Goal: Browse casually

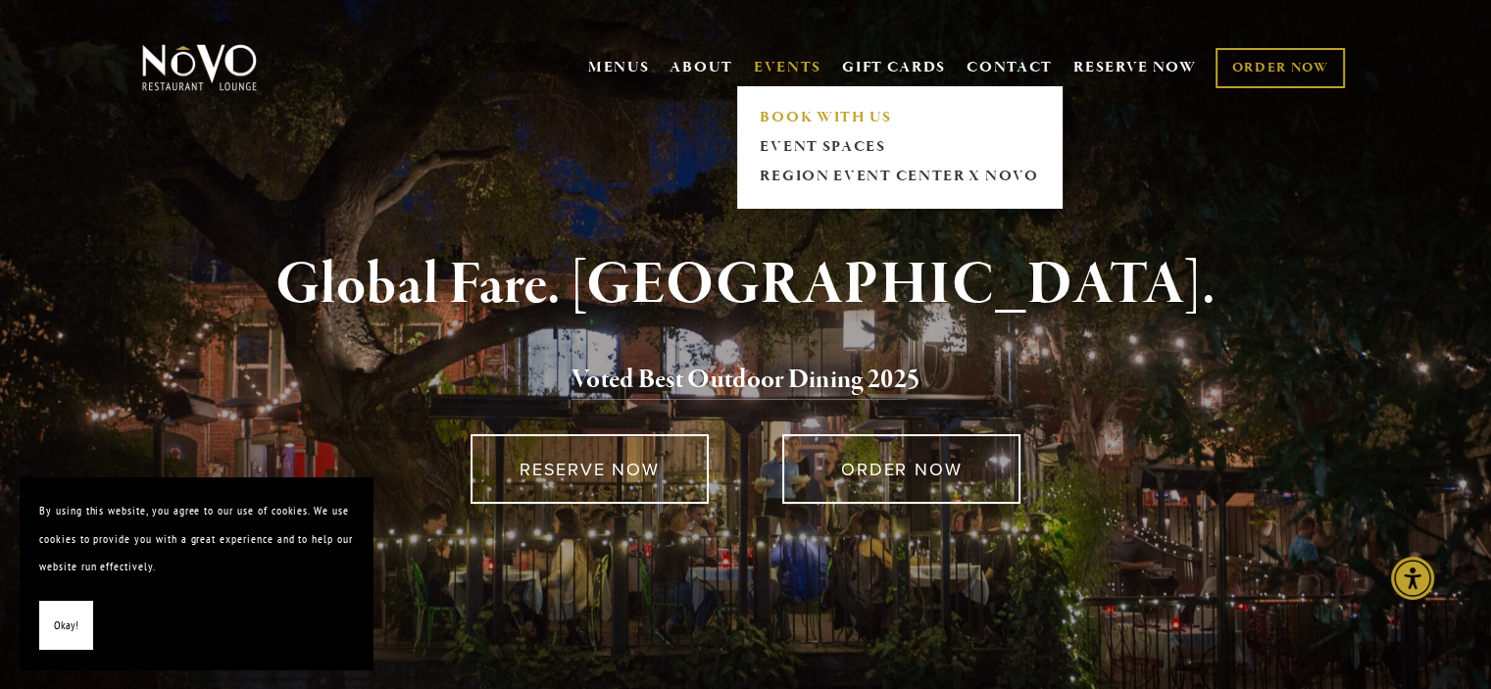
click at [788, 108] on link "BOOK WITH US" at bounding box center [899, 117] width 291 height 29
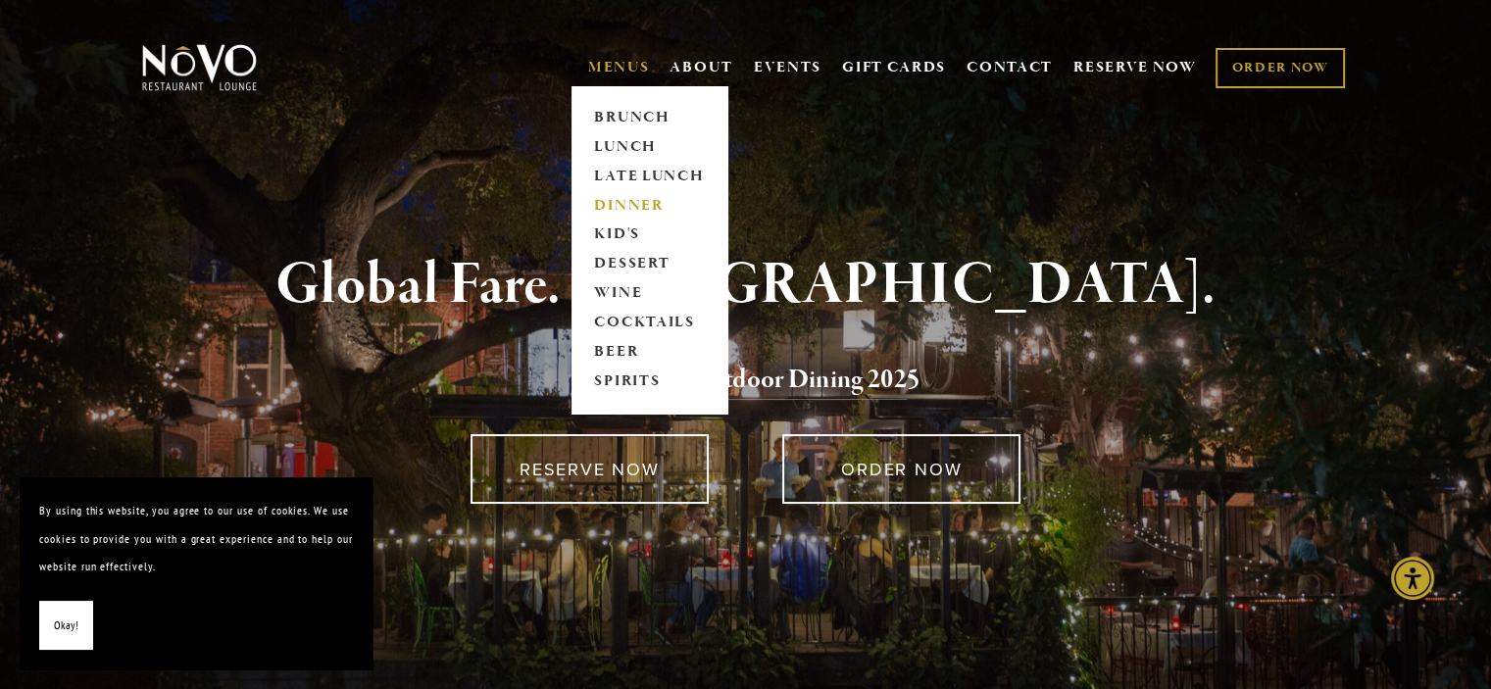
click at [621, 198] on link "DINNER" at bounding box center [649, 205] width 122 height 29
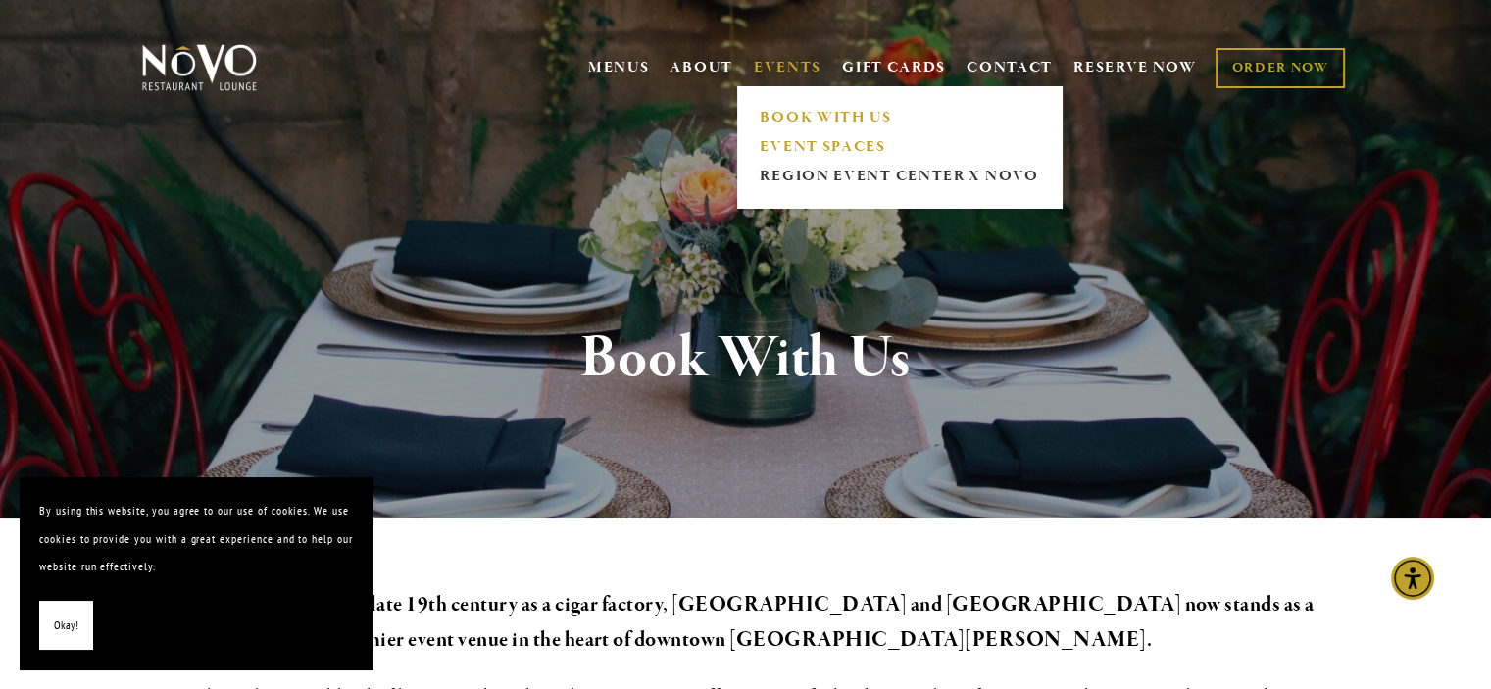
click at [792, 143] on link "EVENT SPACES" at bounding box center [899, 146] width 291 height 29
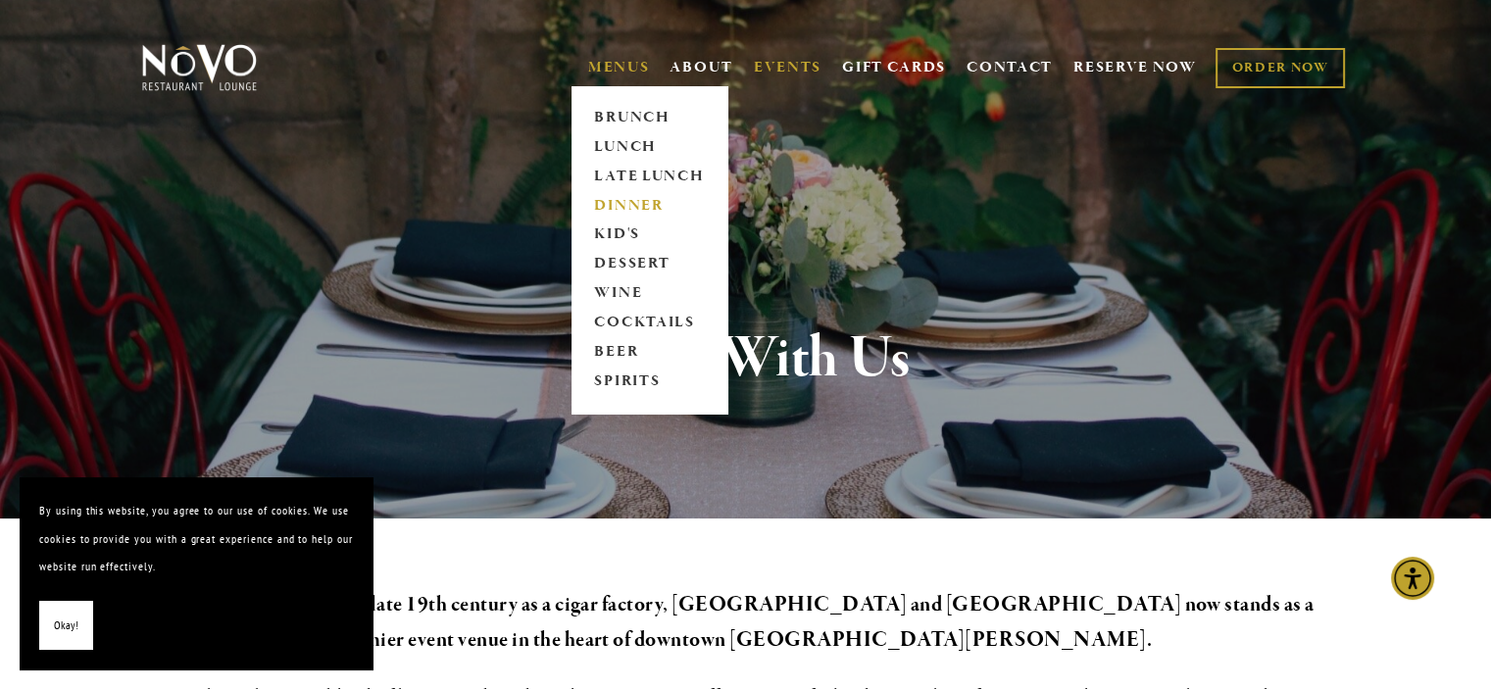
click at [623, 199] on link "DINNER" at bounding box center [649, 205] width 122 height 29
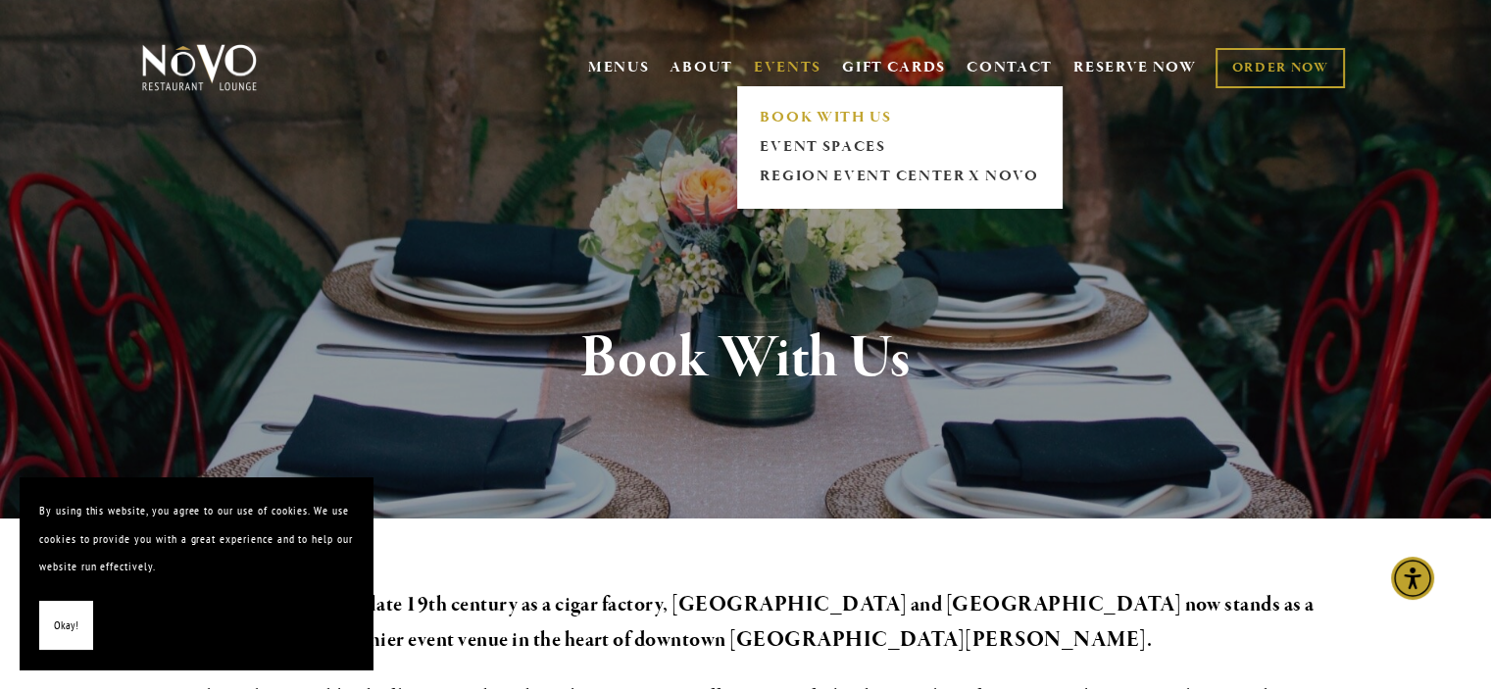
click at [797, 117] on link "BOOK WITH US" at bounding box center [899, 117] width 291 height 29
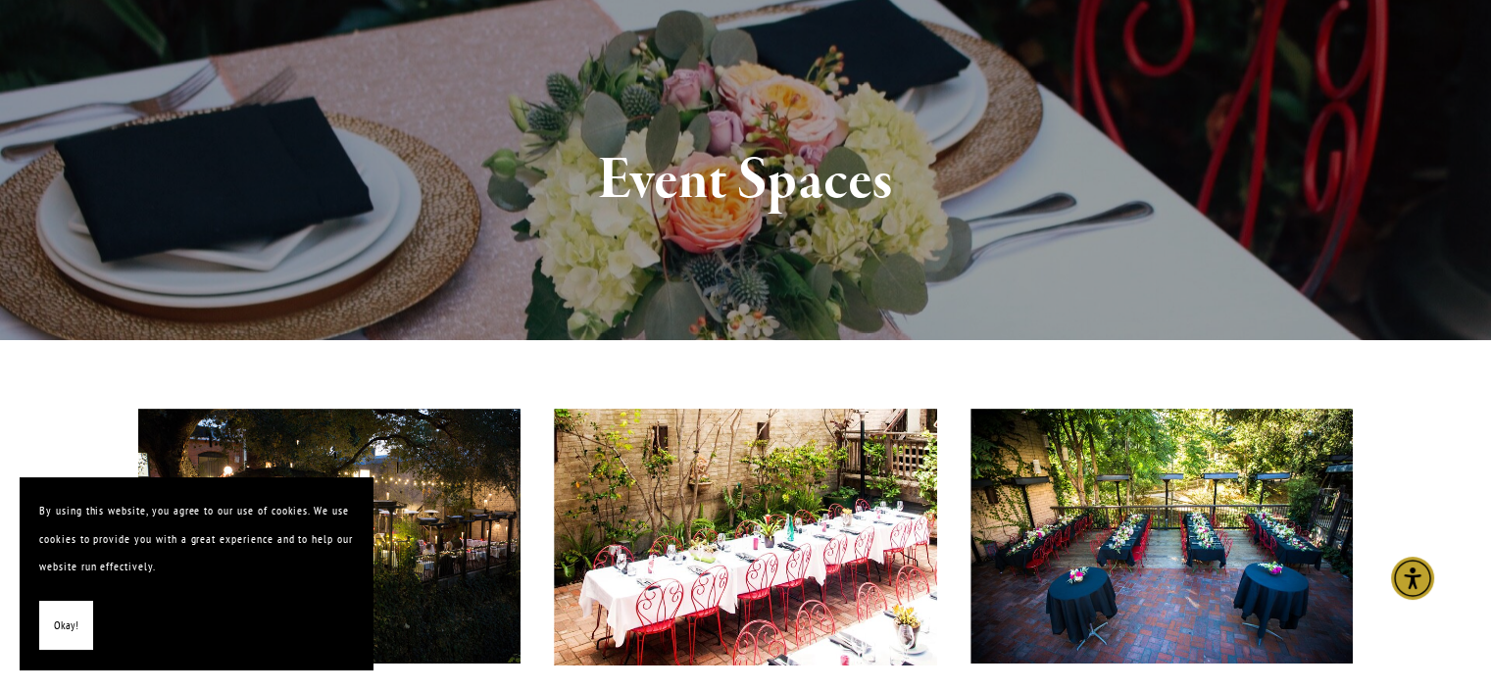
scroll to position [196, 0]
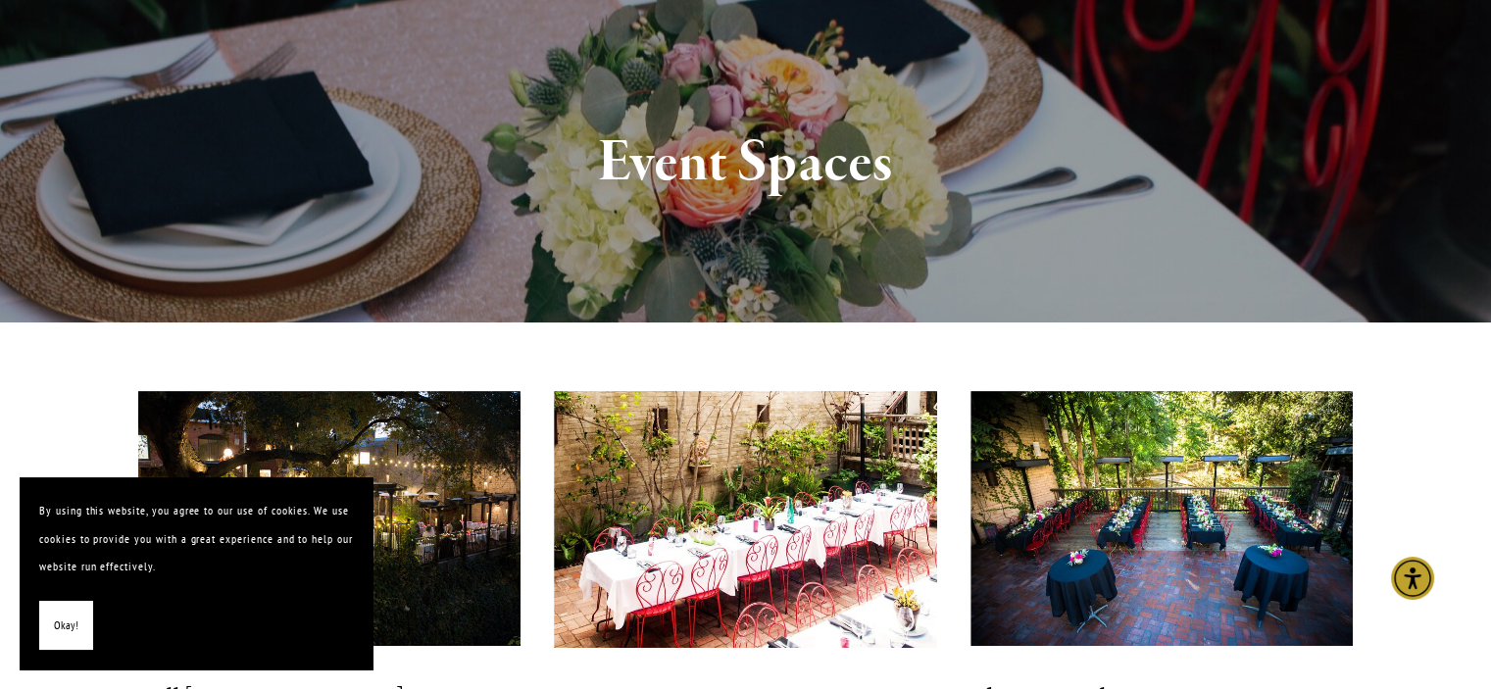
click at [71, 626] on span "Okay!" at bounding box center [66, 626] width 24 height 28
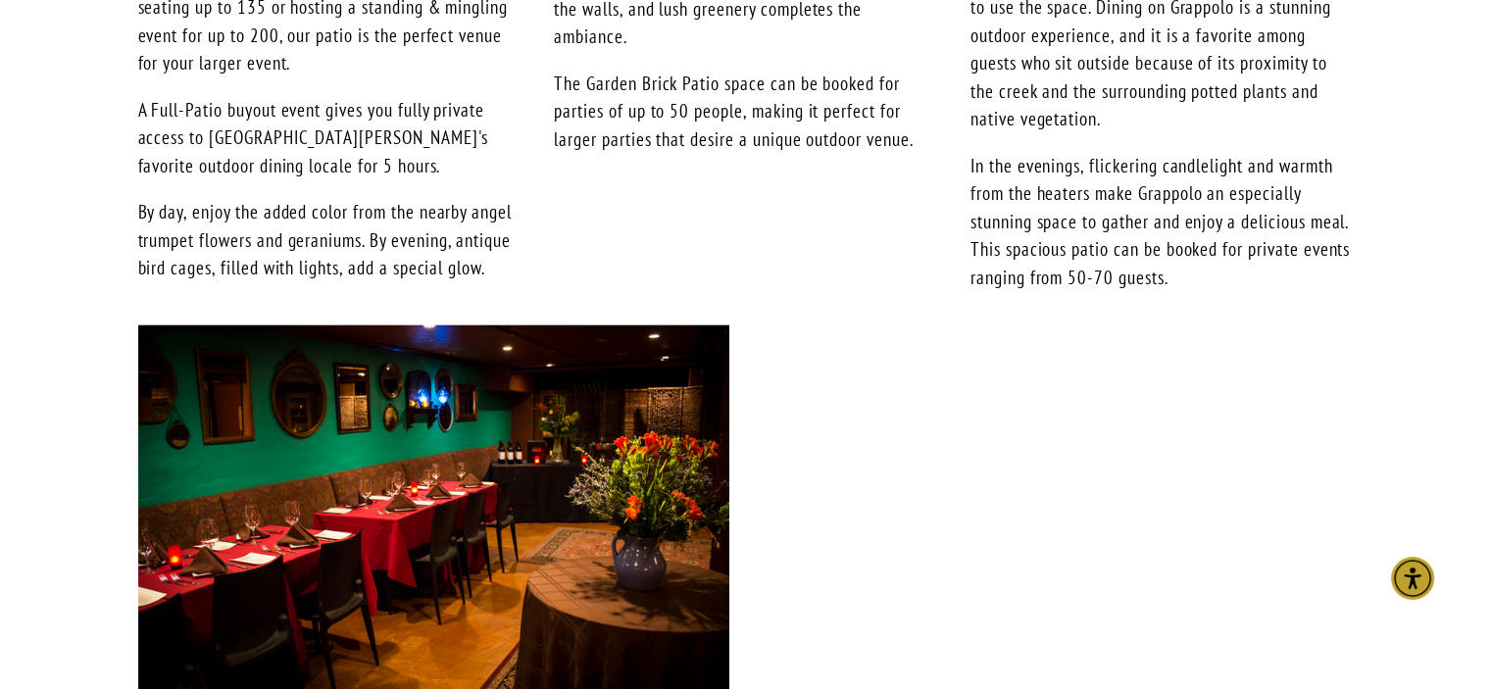
scroll to position [1176, 0]
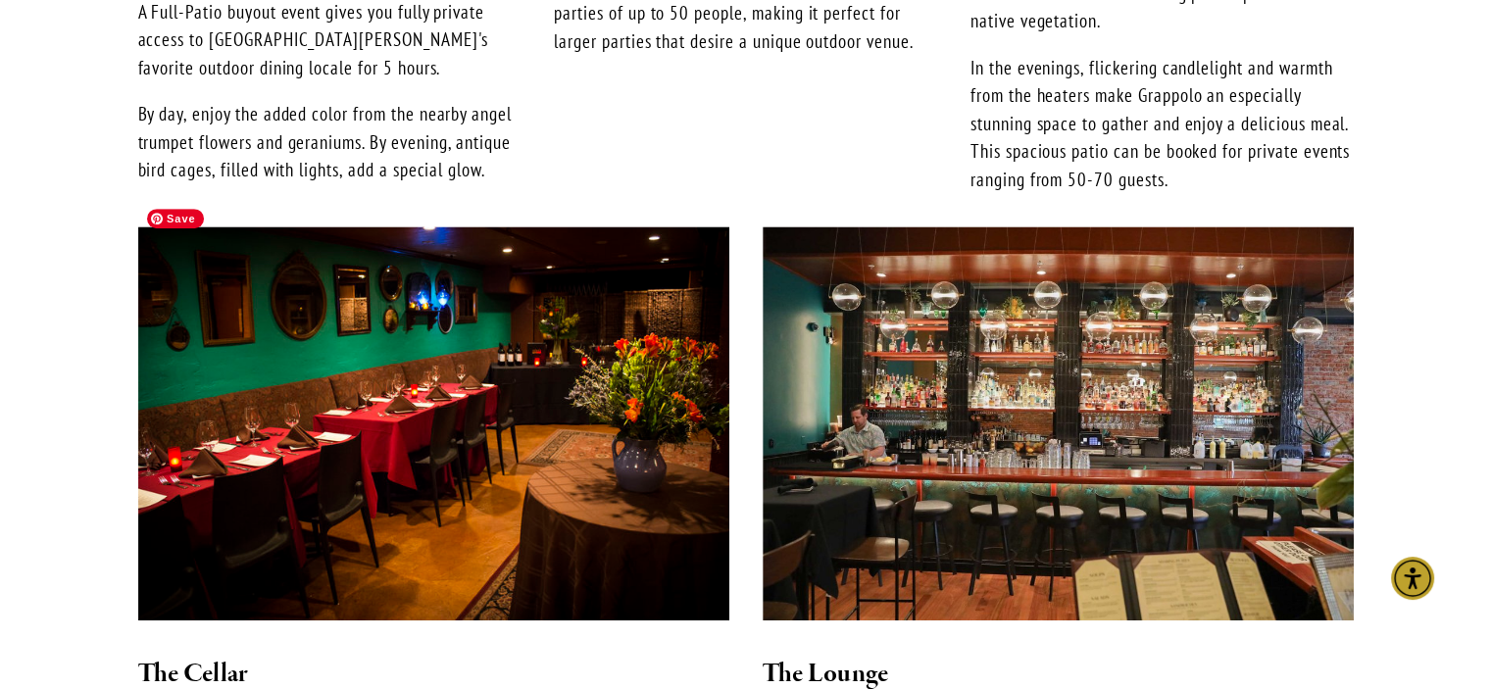
click at [375, 442] on img at bounding box center [433, 422] width 591 height 393
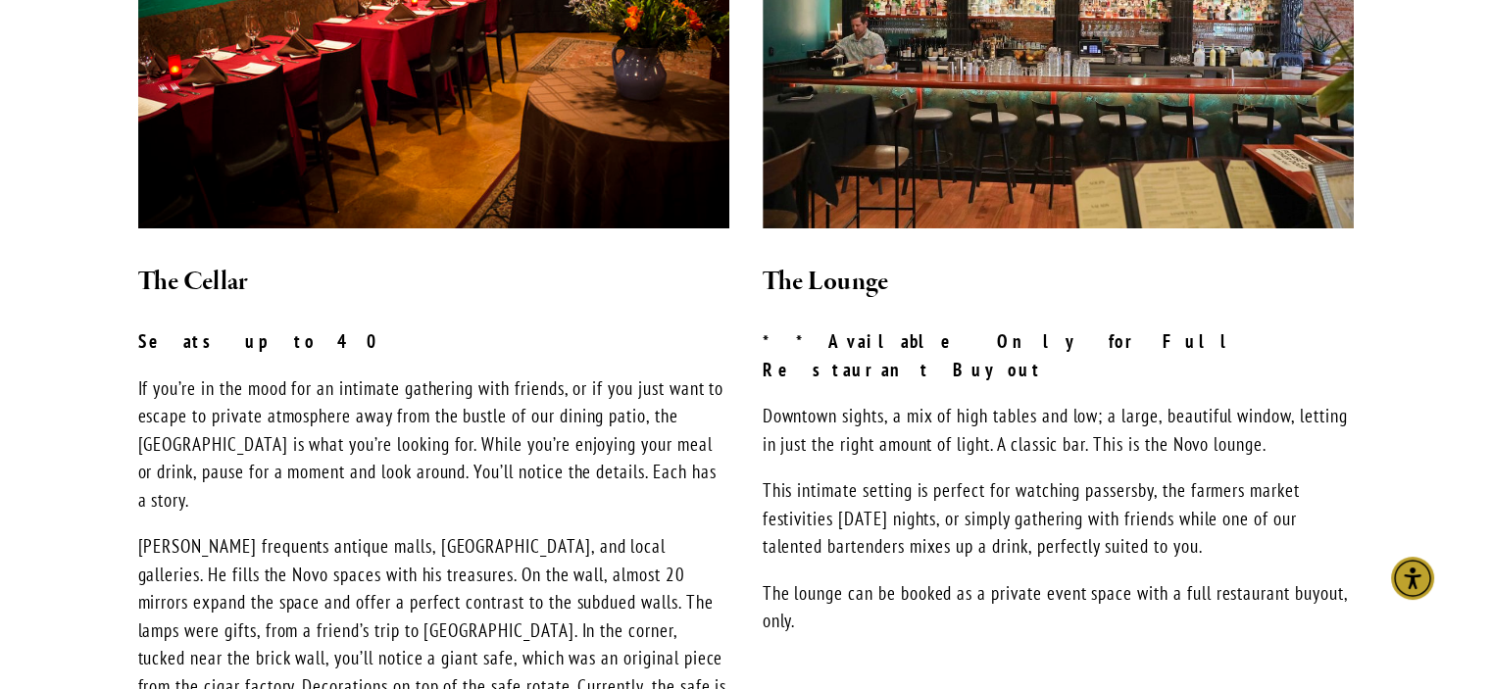
scroll to position [2156, 0]
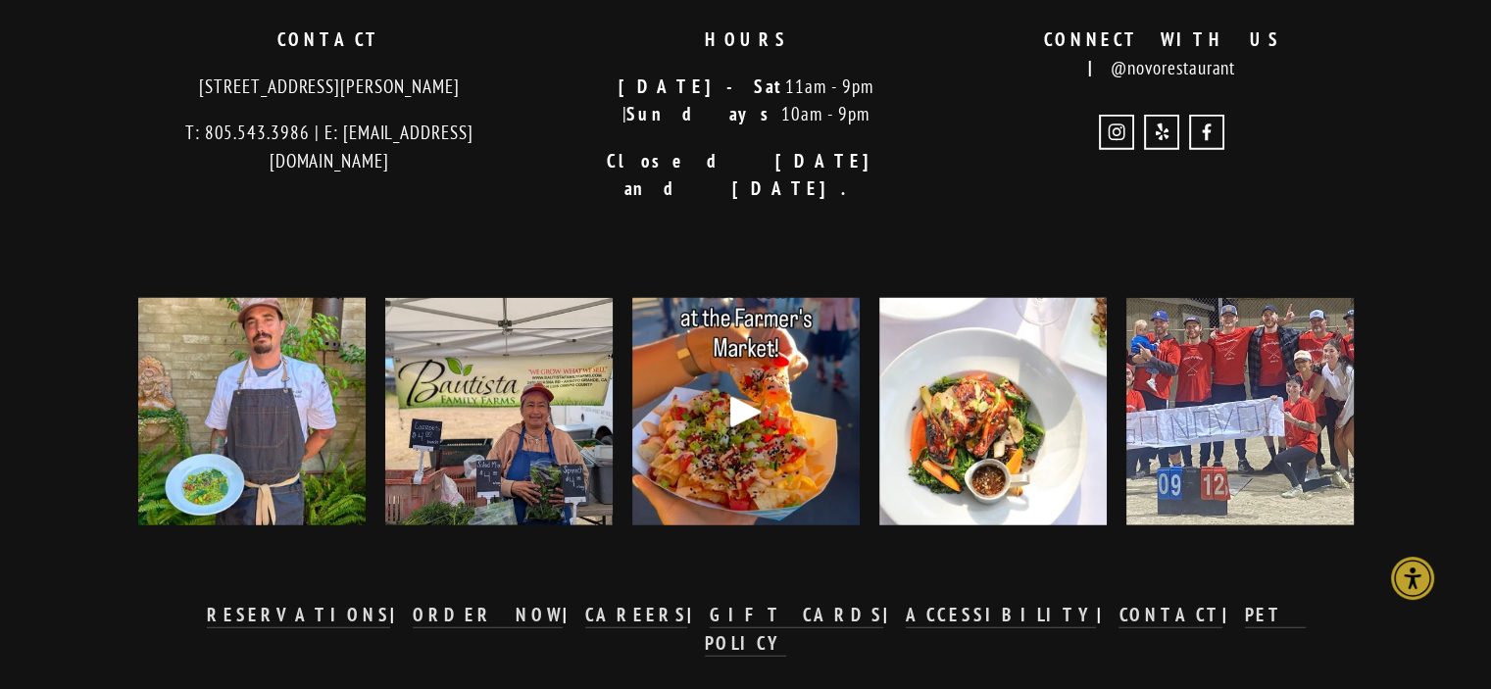
scroll to position [5096, 0]
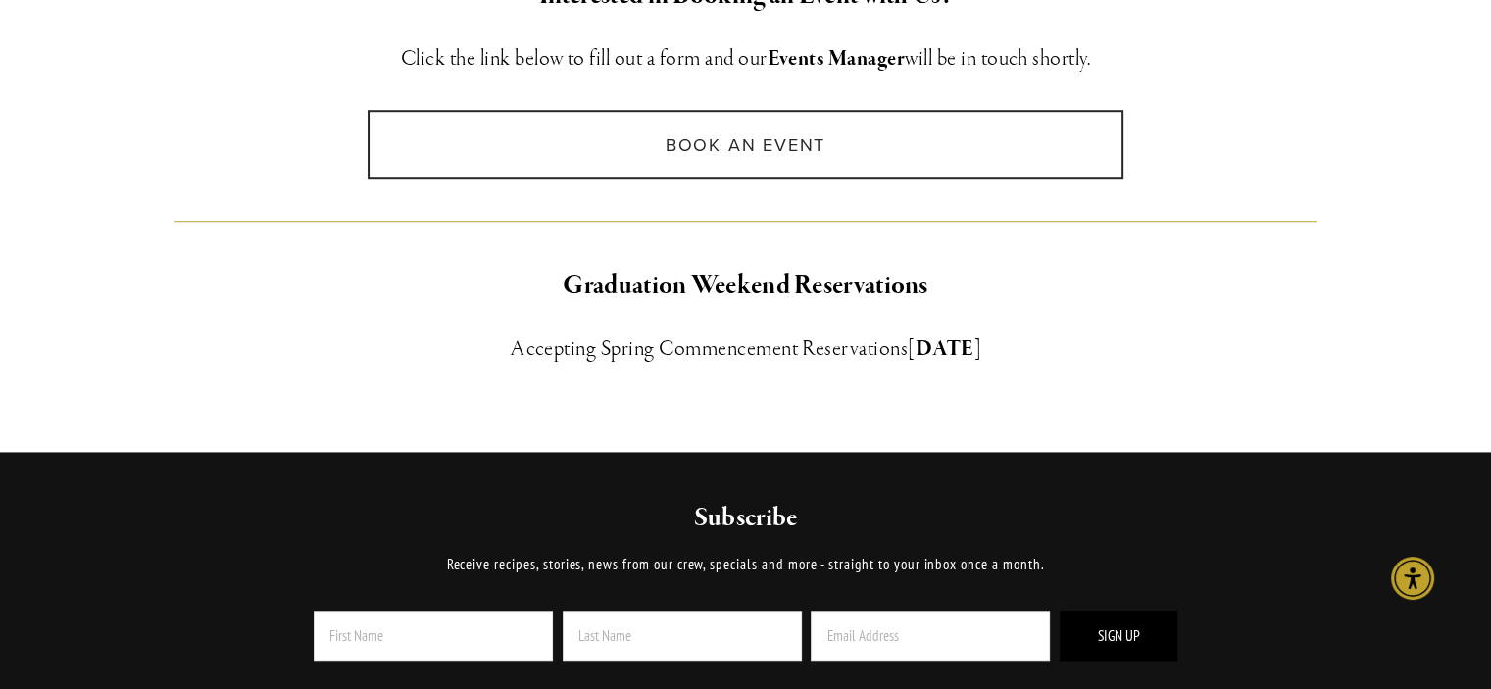
scroll to position [631, 0]
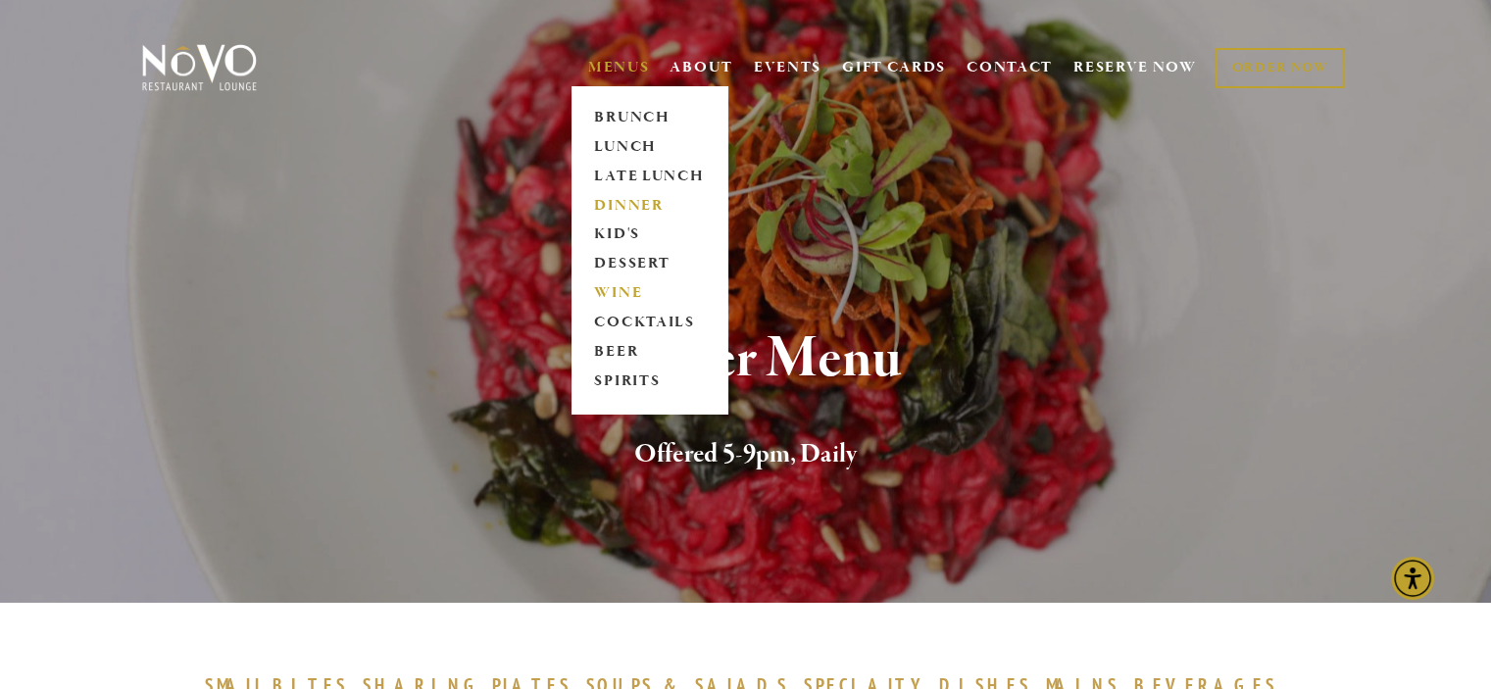
click at [611, 285] on link "WINE" at bounding box center [649, 293] width 122 height 29
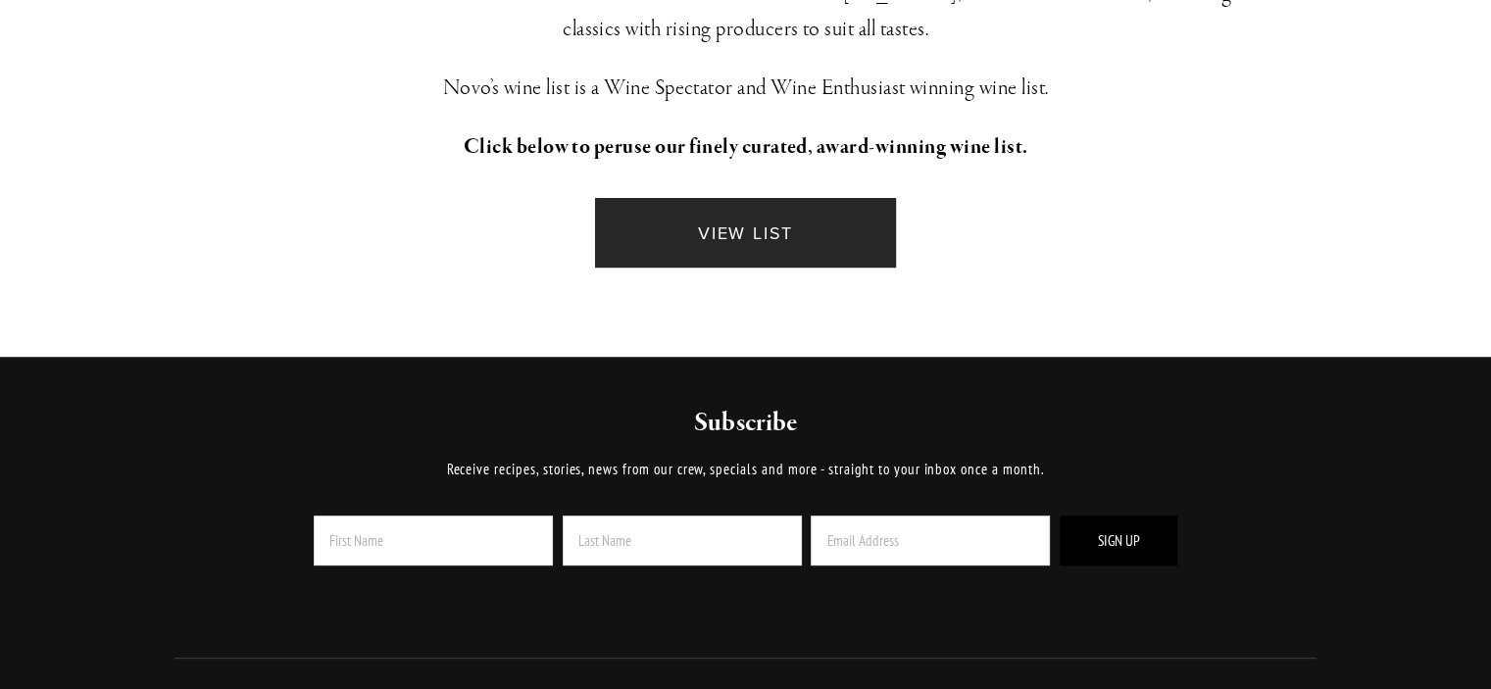
click at [723, 217] on link "VIEW LIST" at bounding box center [745, 233] width 300 height 70
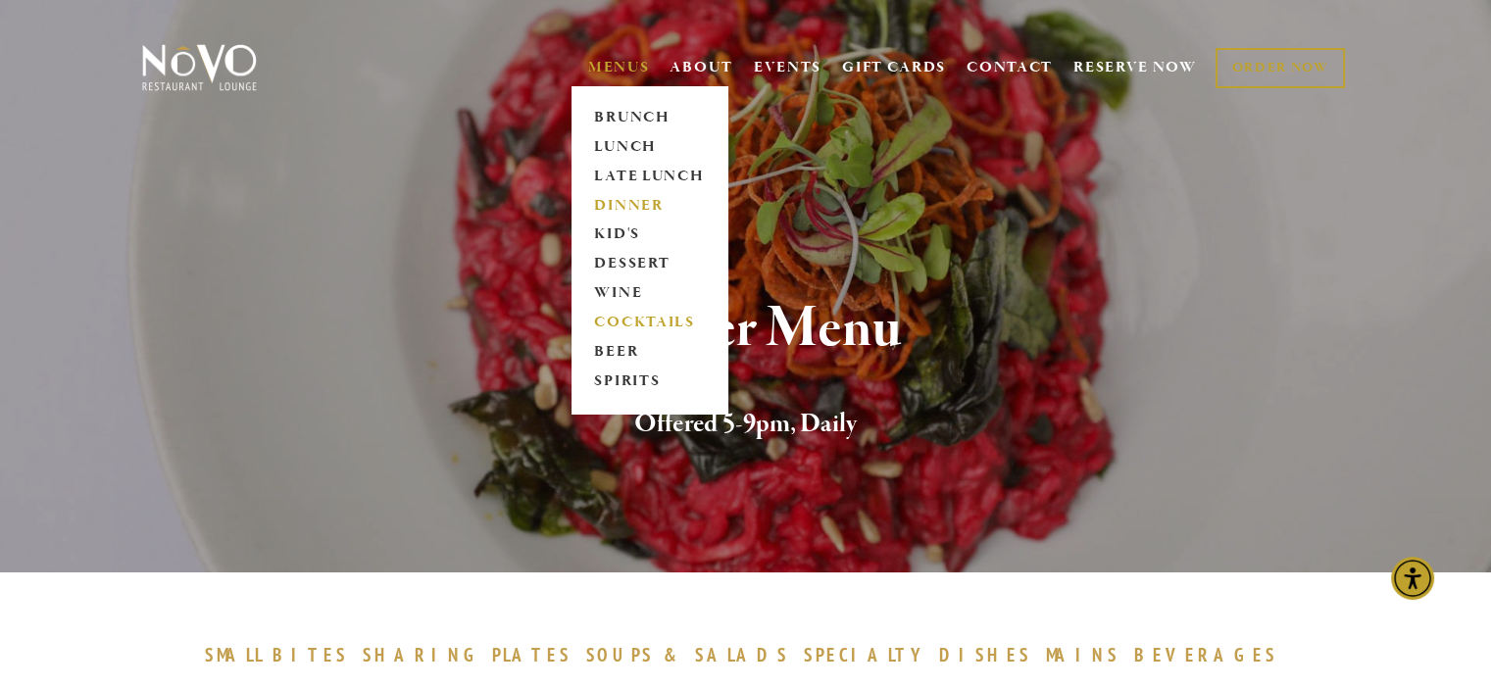
click at [612, 317] on link "COCKTAILS" at bounding box center [649, 323] width 122 height 29
click at [620, 347] on link "BEER" at bounding box center [649, 352] width 122 height 29
click at [619, 377] on link "SPIRITS" at bounding box center [649, 381] width 122 height 29
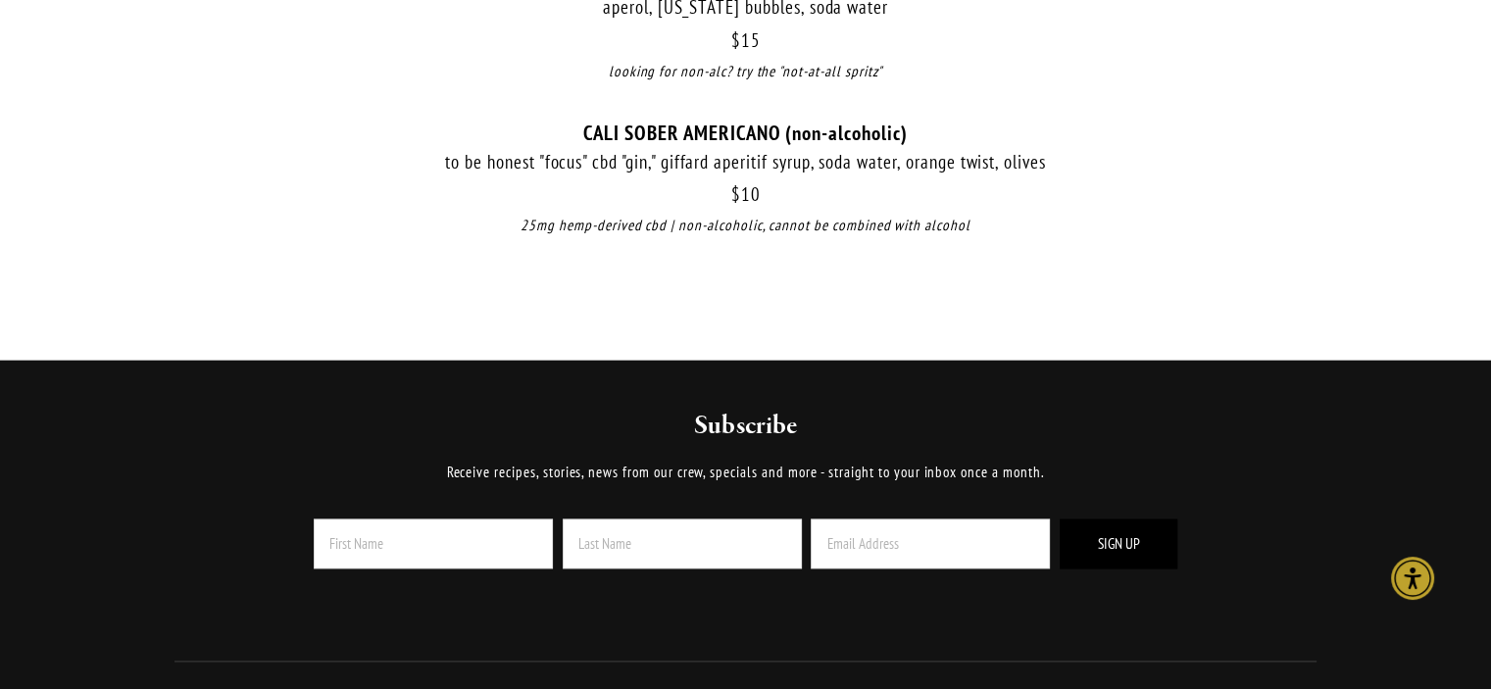
scroll to position [2548, 0]
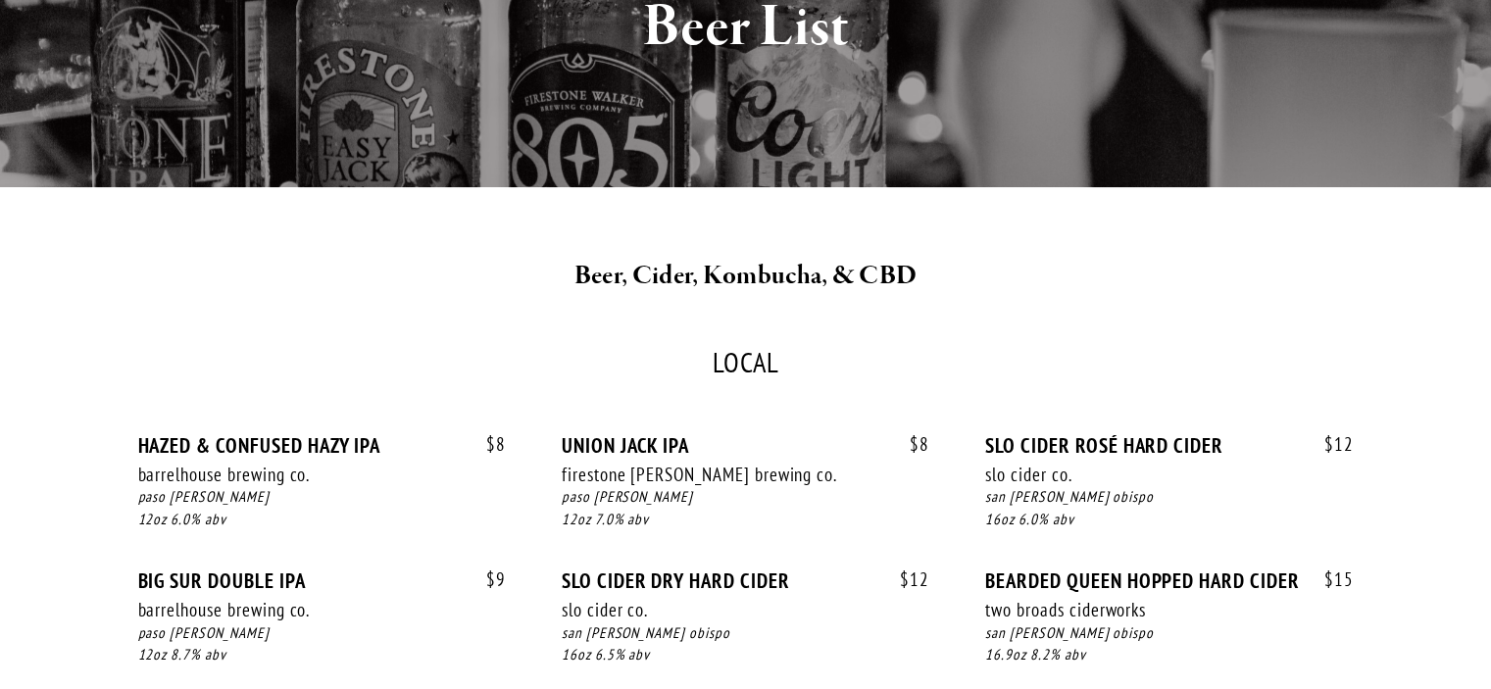
scroll to position [490, 0]
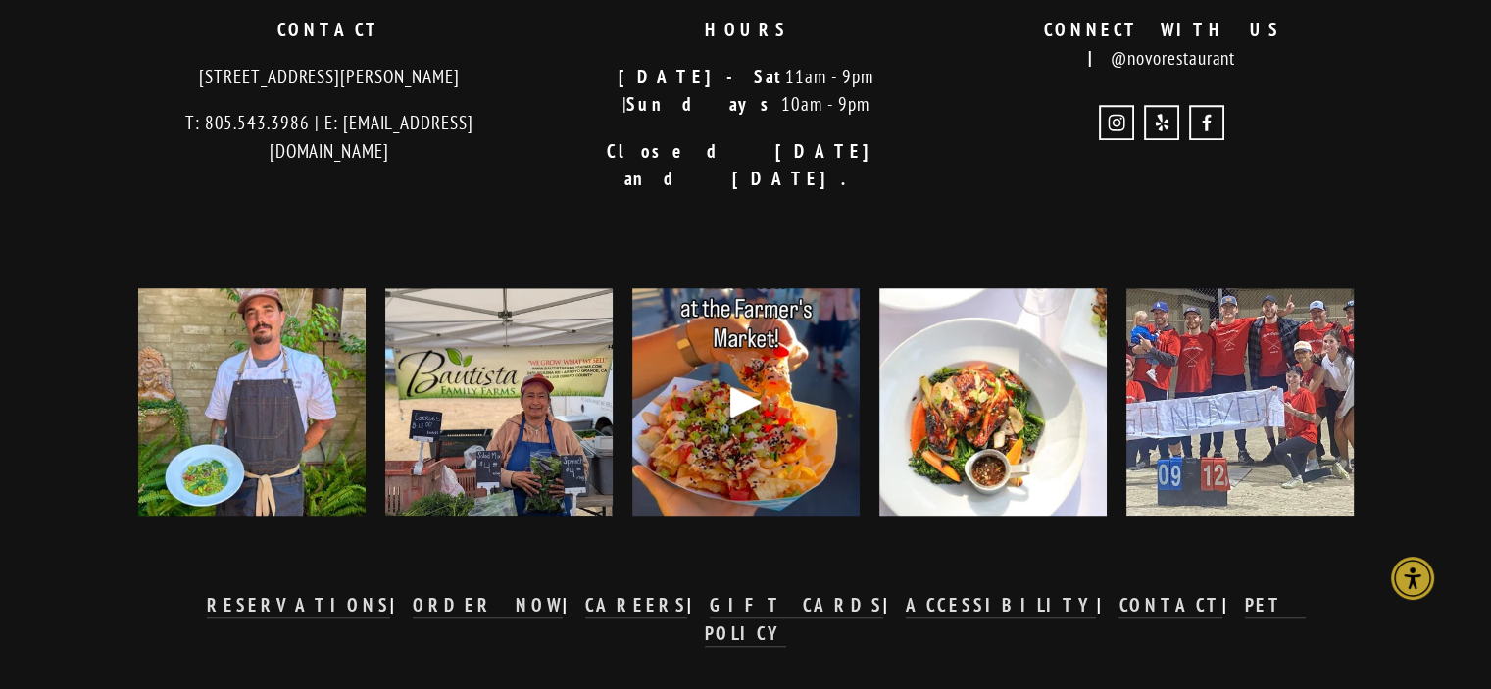
scroll to position [1712, 0]
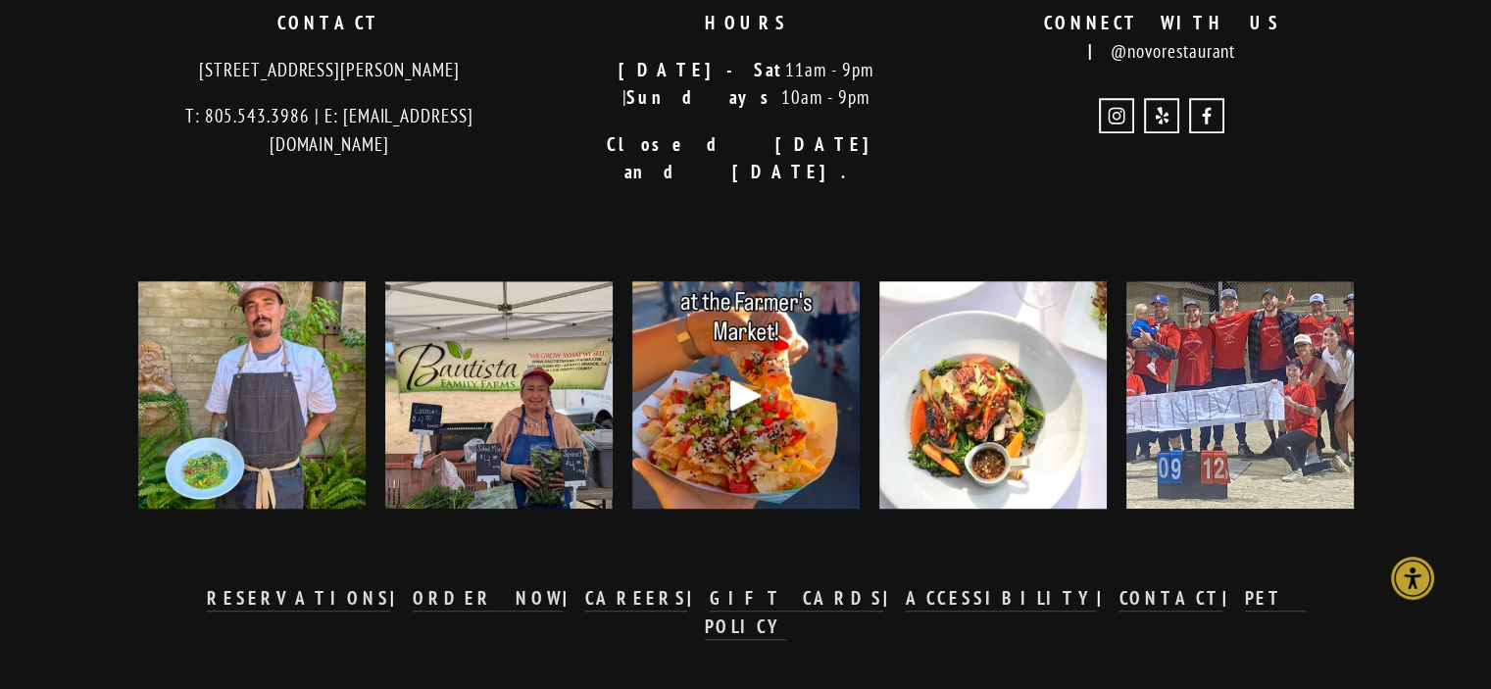
click at [740, 371] on div "Play" at bounding box center [745, 394] width 47 height 47
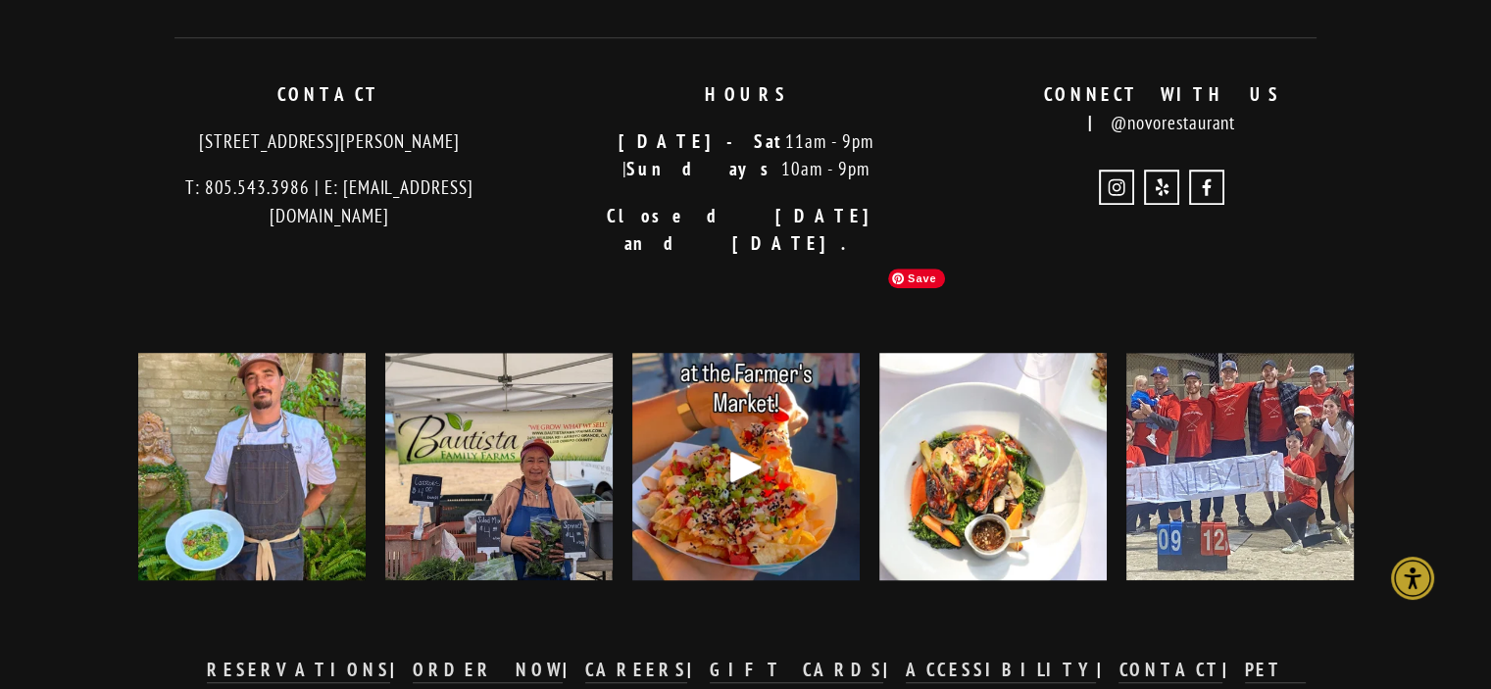
scroll to position [1614, 0]
